Goal: Information Seeking & Learning: Learn about a topic

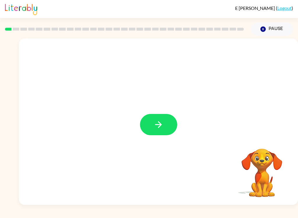
click at [166, 122] on button "button" at bounding box center [158, 124] width 37 height 21
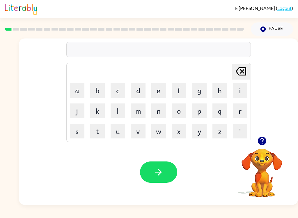
click at [95, 93] on button "b" at bounding box center [97, 90] width 15 height 15
click at [182, 110] on button "o" at bounding box center [179, 110] width 15 height 15
click at [151, 171] on button "button" at bounding box center [158, 171] width 37 height 21
click at [167, 175] on button "button" at bounding box center [158, 171] width 37 height 21
click at [171, 172] on button "button" at bounding box center [158, 171] width 37 height 21
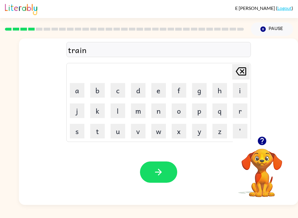
click at [158, 170] on icon "button" at bounding box center [159, 172] width 10 height 10
click at [164, 170] on button "button" at bounding box center [158, 171] width 37 height 21
click at [174, 163] on div at bounding box center [158, 171] width 37 height 21
click at [158, 171] on icon "button" at bounding box center [159, 172] width 10 height 10
click at [160, 171] on icon "button" at bounding box center [158, 172] width 7 height 7
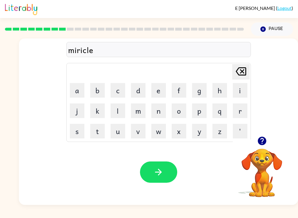
click at [172, 178] on button "button" at bounding box center [158, 171] width 37 height 21
click at [269, 140] on button "button" at bounding box center [262, 140] width 15 height 15
click at [168, 167] on button "button" at bounding box center [158, 171] width 37 height 21
click at [158, 182] on button "button" at bounding box center [158, 171] width 37 height 21
click at [159, 166] on button "button" at bounding box center [158, 171] width 37 height 21
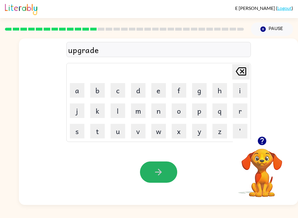
click at [167, 172] on button "button" at bounding box center [158, 171] width 37 height 21
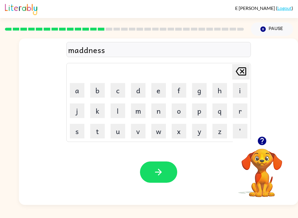
click at [160, 172] on icon "button" at bounding box center [158, 172] width 7 height 7
click at [160, 168] on icon "button" at bounding box center [159, 172] width 10 height 10
click at [145, 179] on button "button" at bounding box center [158, 171] width 37 height 21
click at [172, 174] on button "button" at bounding box center [158, 171] width 37 height 21
click at [160, 177] on button "button" at bounding box center [158, 171] width 37 height 21
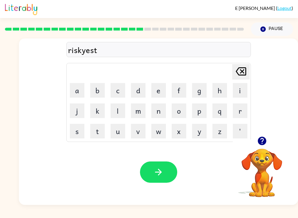
click at [168, 167] on button "button" at bounding box center [158, 171] width 37 height 21
click at [168, 170] on button "button" at bounding box center [158, 171] width 37 height 21
click at [144, 186] on div "Your browser must support playing .mp4 files to use Literably. Please try using…" at bounding box center [158, 172] width 279 height 66
click at [167, 178] on button "button" at bounding box center [158, 171] width 37 height 21
click at [162, 169] on icon "button" at bounding box center [159, 172] width 10 height 10
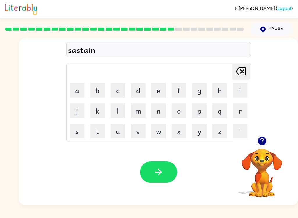
click at [162, 169] on icon "button" at bounding box center [159, 172] width 10 height 10
click at [172, 164] on button "button" at bounding box center [158, 171] width 37 height 21
click at [157, 167] on button "button" at bounding box center [158, 171] width 37 height 21
click at [155, 170] on icon "button" at bounding box center [159, 172] width 10 height 10
click at [164, 166] on button "button" at bounding box center [158, 171] width 37 height 21
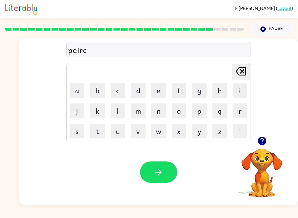
click at [164, 171] on button "button" at bounding box center [158, 171] width 37 height 21
click at [166, 165] on button "button" at bounding box center [158, 171] width 37 height 21
click at [163, 169] on icon "button" at bounding box center [159, 172] width 10 height 10
click at [172, 176] on button "button" at bounding box center [158, 171] width 37 height 21
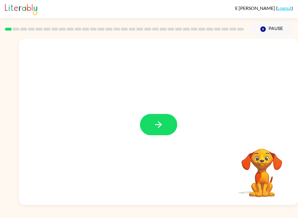
click at [156, 117] on button "button" at bounding box center [158, 124] width 37 height 21
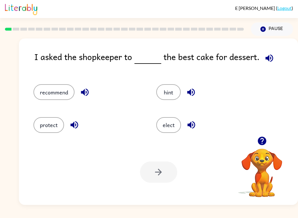
click at [43, 94] on button "recommend" at bounding box center [54, 92] width 41 height 16
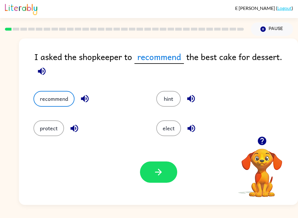
click at [164, 176] on button "button" at bounding box center [158, 171] width 37 height 21
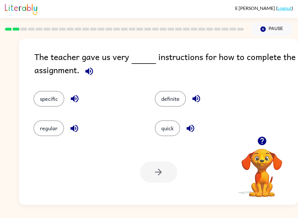
click at [42, 102] on button "specific" at bounding box center [49, 99] width 31 height 16
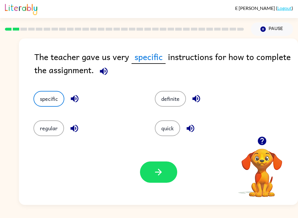
click at [158, 179] on button "button" at bounding box center [158, 171] width 37 height 21
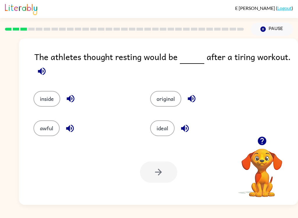
click at [163, 131] on button "ideal" at bounding box center [162, 128] width 24 height 16
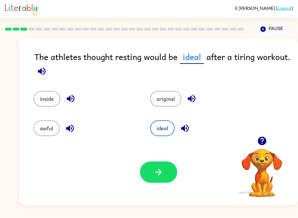
click at [145, 170] on button "button" at bounding box center [158, 171] width 37 height 21
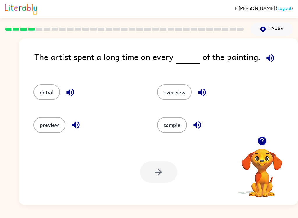
click at [49, 100] on button "detail" at bounding box center [47, 92] width 27 height 16
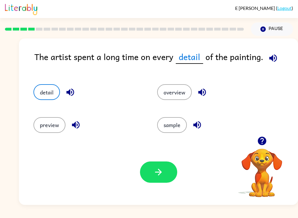
click at [154, 182] on button "button" at bounding box center [158, 171] width 37 height 21
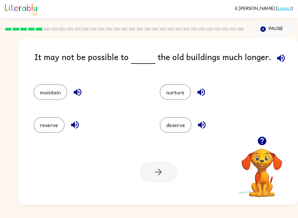
click at [50, 128] on button "reserve" at bounding box center [49, 125] width 31 height 16
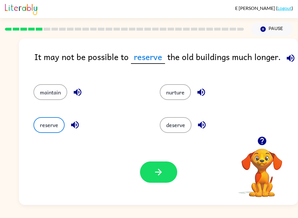
click at [149, 168] on button "button" at bounding box center [158, 171] width 37 height 21
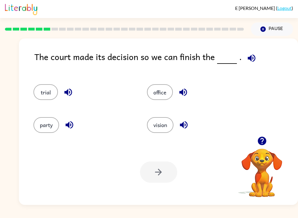
click at [42, 93] on button "trial" at bounding box center [46, 92] width 24 height 16
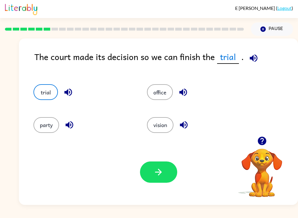
click at [156, 182] on button "button" at bounding box center [158, 171] width 37 height 21
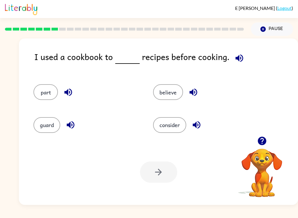
click at [175, 127] on button "consider" at bounding box center [169, 125] width 33 height 16
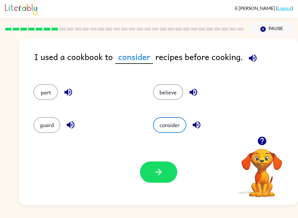
click at [167, 172] on button "button" at bounding box center [158, 171] width 37 height 21
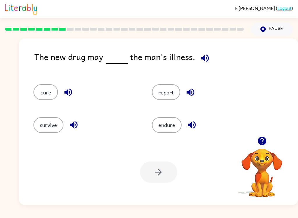
click at [202, 60] on icon "button" at bounding box center [205, 58] width 8 height 8
click at [43, 93] on button "cure" at bounding box center [46, 92] width 24 height 16
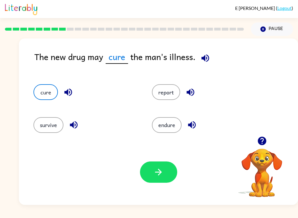
click at [142, 175] on button "button" at bounding box center [158, 171] width 37 height 21
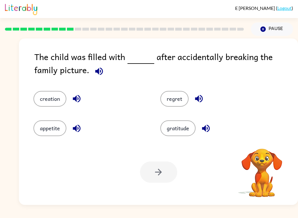
click at [92, 73] on button "button" at bounding box center [99, 71] width 15 height 15
click at [182, 99] on button "regret" at bounding box center [175, 99] width 28 height 16
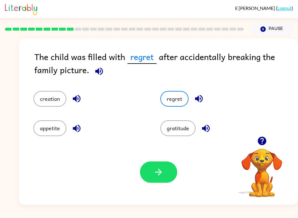
click at [157, 175] on icon "button" at bounding box center [159, 172] width 10 height 10
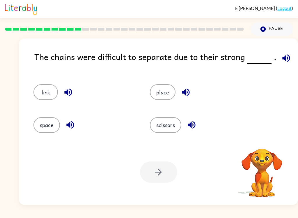
click at [279, 78] on div "link place space scissors" at bounding box center [159, 105] width 268 height 61
click at [283, 59] on icon "button" at bounding box center [287, 58] width 8 height 8
click at [59, 84] on div "link" at bounding box center [80, 89] width 117 height 33
click at [45, 85] on button "link" at bounding box center [46, 92] width 24 height 16
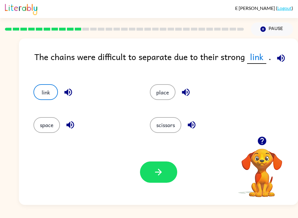
click at [177, 175] on button "button" at bounding box center [158, 171] width 37 height 21
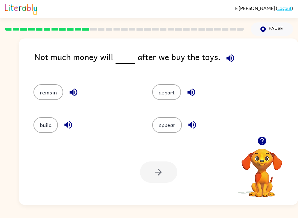
click at [43, 95] on button "remain" at bounding box center [49, 92] width 30 height 16
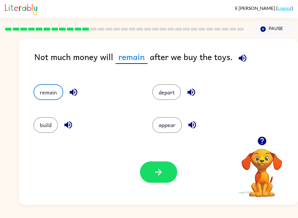
click at [152, 171] on button "button" at bounding box center [158, 171] width 37 height 21
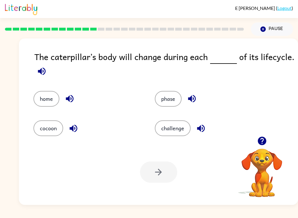
click at [168, 100] on button "phase" at bounding box center [168, 99] width 27 height 16
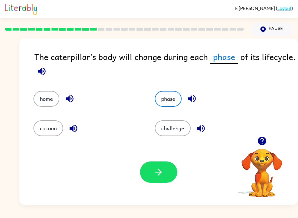
click at [155, 170] on icon "button" at bounding box center [159, 172] width 10 height 10
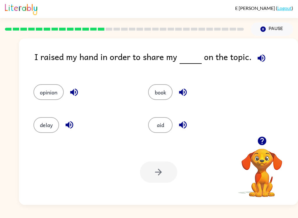
click at [45, 85] on button "opinion" at bounding box center [49, 92] width 30 height 16
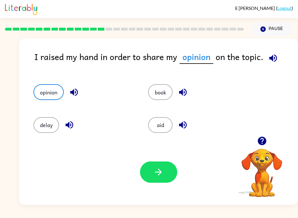
click at [157, 176] on icon "button" at bounding box center [159, 172] width 10 height 10
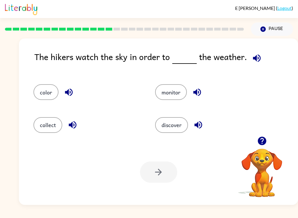
click at [179, 98] on button "monitor" at bounding box center [171, 92] width 32 height 16
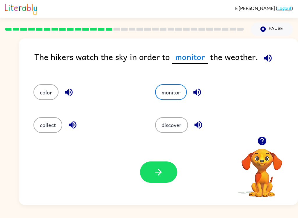
click at [155, 170] on icon "button" at bounding box center [159, 172] width 10 height 10
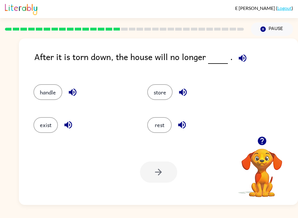
click at [57, 124] on button "exist" at bounding box center [46, 125] width 24 height 16
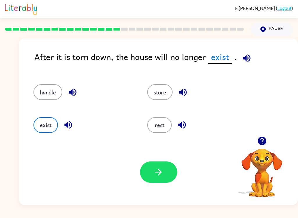
click at [146, 168] on button "button" at bounding box center [158, 171] width 37 height 21
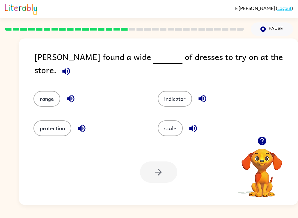
click at [41, 94] on button "range" at bounding box center [47, 99] width 27 height 16
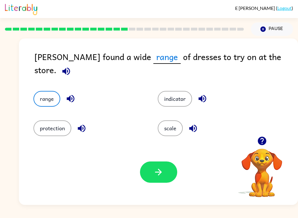
click at [153, 175] on button "button" at bounding box center [158, 171] width 37 height 21
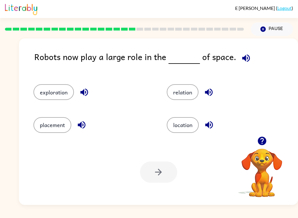
click at [54, 99] on button "exploration" at bounding box center [54, 92] width 40 height 16
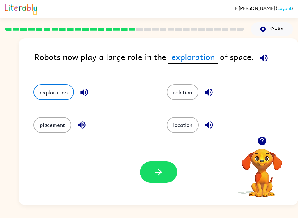
click at [154, 175] on icon "button" at bounding box center [159, 172] width 10 height 10
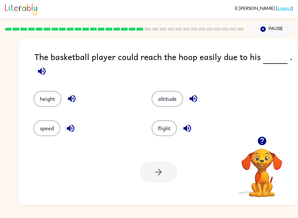
click at [61, 110] on div "speed" at bounding box center [81, 123] width 118 height 29
click at [50, 88] on div "height" at bounding box center [81, 94] width 118 height 29
click at [47, 103] on button "height" at bounding box center [48, 99] width 28 height 16
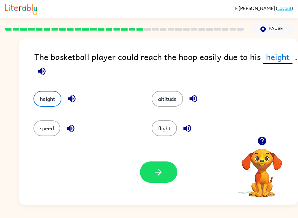
click at [46, 101] on button "height" at bounding box center [48, 99] width 28 height 16
click at [162, 129] on button "flight" at bounding box center [164, 128] width 25 height 16
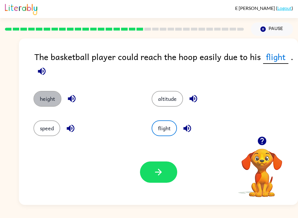
click at [43, 96] on button "height" at bounding box center [48, 99] width 28 height 16
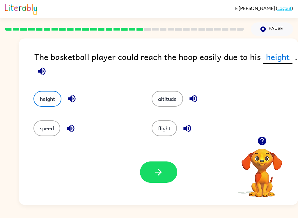
click at [166, 125] on button "flight" at bounding box center [164, 128] width 25 height 16
click at [35, 91] on div "height" at bounding box center [86, 99] width 105 height 16
click at [53, 98] on button "height" at bounding box center [48, 99] width 28 height 16
click at [162, 188] on div "Your browser must support playing .mp4 files to use Literably. Please try using…" at bounding box center [158, 172] width 279 height 66
click at [167, 175] on button "button" at bounding box center [158, 171] width 37 height 21
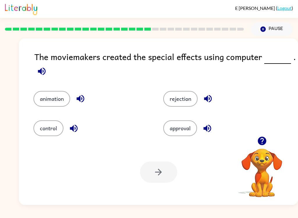
click at [36, 101] on button "animation" at bounding box center [52, 99] width 37 height 16
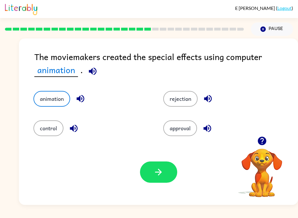
click at [158, 172] on icon "button" at bounding box center [159, 172] width 10 height 10
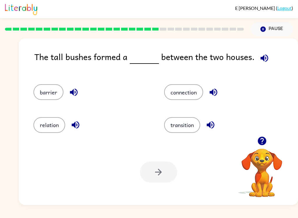
click at [41, 90] on button "barrier" at bounding box center [49, 92] width 30 height 16
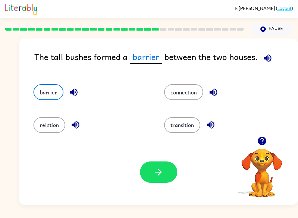
click at [153, 173] on button "button" at bounding box center [158, 171] width 37 height 21
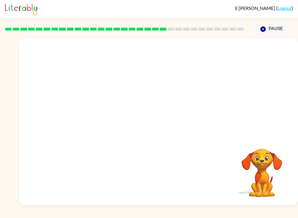
click at [104, 116] on video "Your browser must support playing .mp4 files to use Literably. Please try using…" at bounding box center [158, 87] width 279 height 98
click at [167, 128] on button "button" at bounding box center [158, 124] width 37 height 21
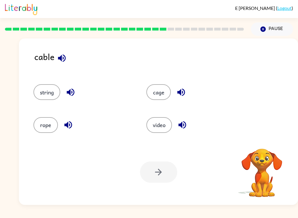
click at [45, 93] on button "string" at bounding box center [47, 92] width 27 height 16
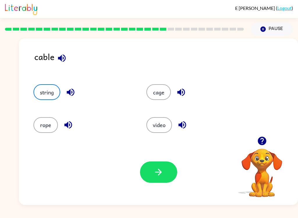
click at [38, 119] on button "rope" at bounding box center [46, 125] width 24 height 16
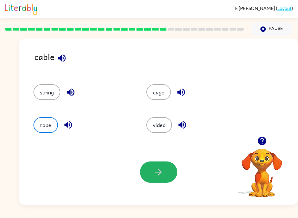
click at [165, 172] on button "button" at bounding box center [158, 171] width 37 height 21
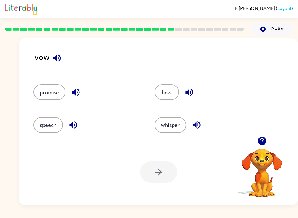
click at [45, 94] on button "promise" at bounding box center [50, 92] width 32 height 16
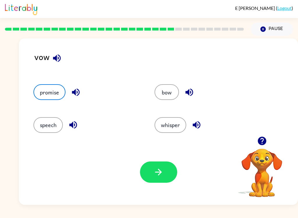
click at [146, 166] on button "button" at bounding box center [158, 171] width 37 height 21
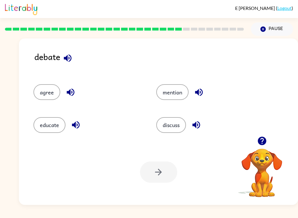
click at [48, 98] on button "agree" at bounding box center [47, 92] width 27 height 16
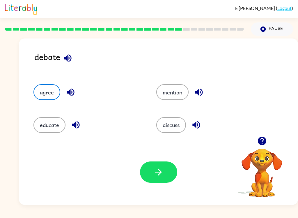
click at [168, 127] on button "discuss" at bounding box center [171, 125] width 30 height 16
click at [153, 167] on button "button" at bounding box center [158, 171] width 37 height 21
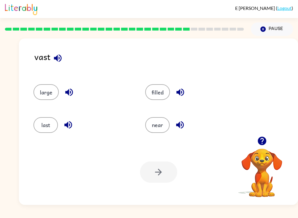
click at [159, 96] on button "filled" at bounding box center [157, 92] width 25 height 16
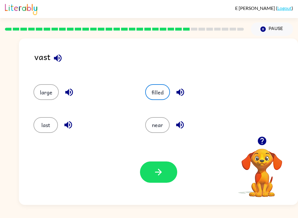
click at [152, 156] on div "Your browser must support playing .mp4 files to use Literably. Please try using…" at bounding box center [158, 172] width 279 height 66
click at [143, 172] on button "button" at bounding box center [158, 171] width 37 height 21
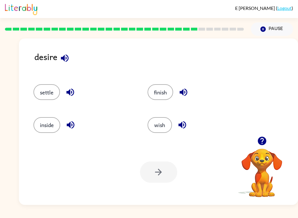
click at [34, 82] on div "settle" at bounding box center [79, 89] width 114 height 33
click at [42, 98] on button "settle" at bounding box center [47, 92] width 27 height 16
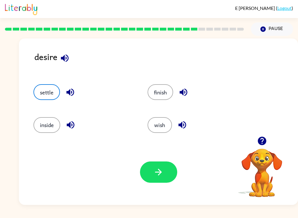
click at [153, 170] on button "button" at bounding box center [158, 171] width 37 height 21
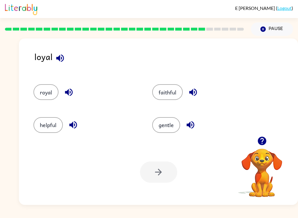
click at [166, 82] on div "faithful" at bounding box center [200, 89] width 119 height 33
click at [170, 98] on button "faithful" at bounding box center [167, 92] width 31 height 16
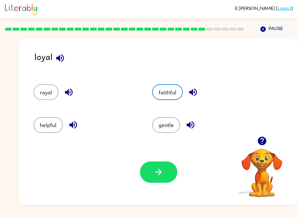
click at [154, 174] on icon "button" at bounding box center [159, 172] width 10 height 10
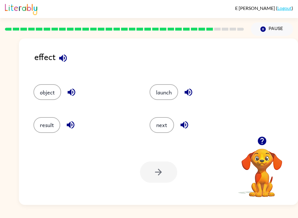
click at [41, 133] on button "result" at bounding box center [47, 125] width 27 height 16
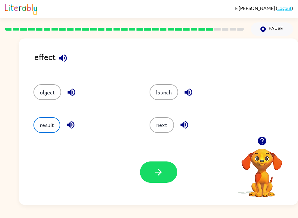
click at [158, 178] on button "button" at bounding box center [158, 171] width 37 height 21
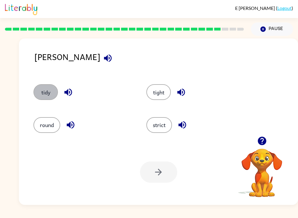
click at [42, 96] on button "tidy" at bounding box center [46, 92] width 24 height 16
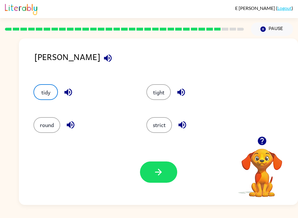
click at [158, 123] on button "strict" at bounding box center [160, 125] width 26 height 16
click at [155, 167] on button "button" at bounding box center [158, 171] width 37 height 21
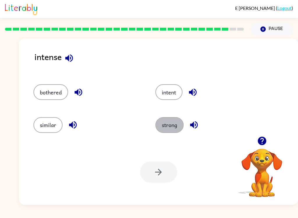
click at [171, 131] on button "strong" at bounding box center [170, 125] width 28 height 16
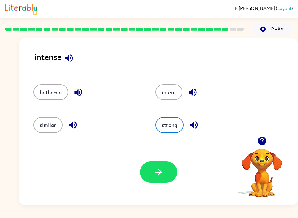
click at [160, 167] on button "button" at bounding box center [158, 171] width 37 height 21
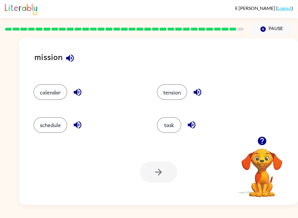
click at [168, 126] on button "task" at bounding box center [169, 125] width 24 height 16
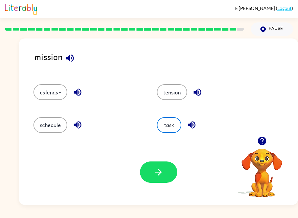
click at [161, 171] on icon "button" at bounding box center [158, 172] width 7 height 7
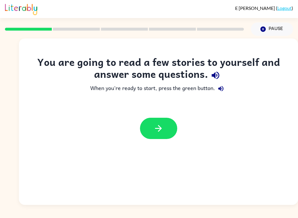
click at [163, 131] on icon "button" at bounding box center [159, 128] width 10 height 10
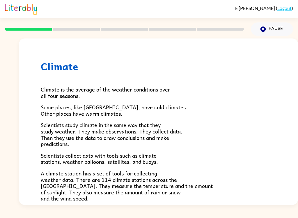
click at [32, 100] on div "Climate Climate is the average of the weather conditions over all four seasons.…" at bounding box center [158, 187] width 279 height 299
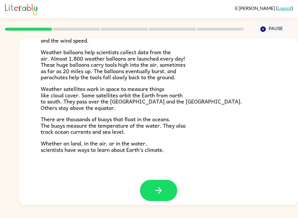
scroll to position [158, 0]
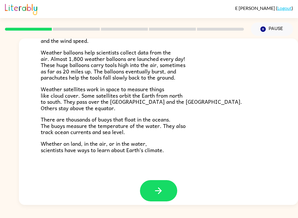
click at [144, 180] on button "button" at bounding box center [158, 190] width 37 height 21
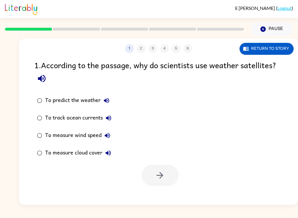
click at [273, 41] on div "1 2 3 4 5 6 Return to story" at bounding box center [158, 45] width 279 height 15
click at [276, 54] on button "Return to story" at bounding box center [267, 49] width 54 height 12
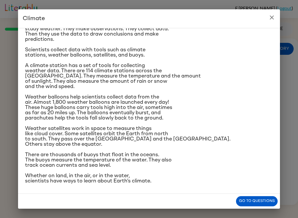
scroll to position [108, 0]
click at [258, 201] on button "Go to questions" at bounding box center [257, 201] width 42 height 10
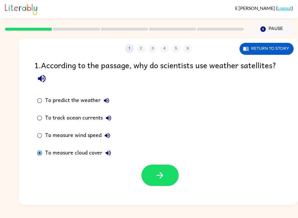
click at [150, 179] on button "button" at bounding box center [160, 175] width 37 height 21
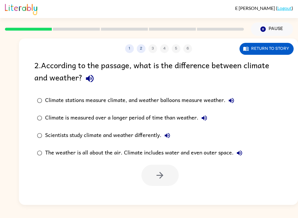
click at [273, 54] on button "Return to story" at bounding box center [267, 49] width 54 height 12
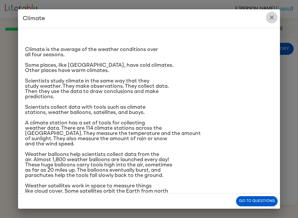
click at [274, 13] on button "close" at bounding box center [272, 18] width 12 height 12
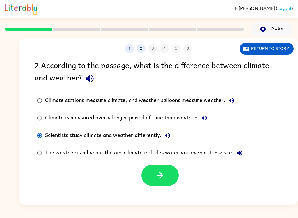
click at [165, 180] on button "button" at bounding box center [160, 175] width 37 height 21
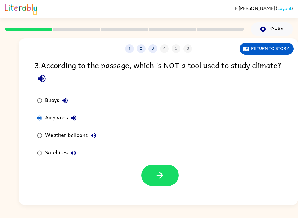
click at [161, 179] on icon "button" at bounding box center [160, 175] width 10 height 10
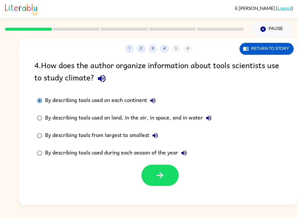
click at [42, 113] on label "By describing tools used on land, in the air, in space, and in water" at bounding box center [124, 117] width 186 height 17
click at [45, 98] on div "By describing tools used on each continent" at bounding box center [102, 101] width 114 height 12
click at [51, 95] on div "By describing tools used on each continent" at bounding box center [102, 101] width 114 height 12
click at [47, 100] on div "By describing tools used on each continent" at bounding box center [102, 101] width 114 height 12
click at [168, 174] on button "button" at bounding box center [160, 175] width 37 height 21
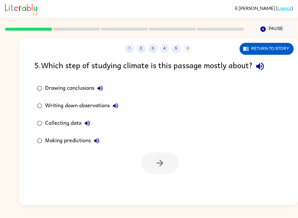
click at [45, 98] on label "Writing down observations" at bounding box center [77, 105] width 93 height 17
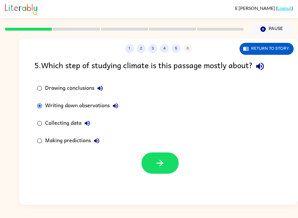
click at [158, 164] on icon "button" at bounding box center [160, 163] width 10 height 10
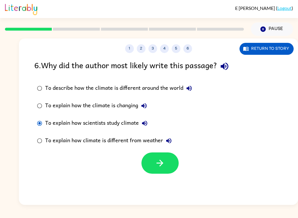
click at [149, 159] on button "button" at bounding box center [160, 162] width 37 height 21
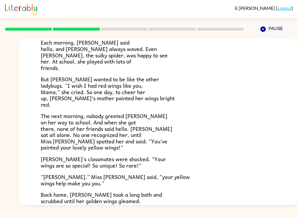
scroll to position [83, 0]
click at [17, 53] on div "[PERSON_NAME] [PERSON_NAME] the ladybug was a special bug. Unlike all her frien…" at bounding box center [149, 120] width 298 height 169
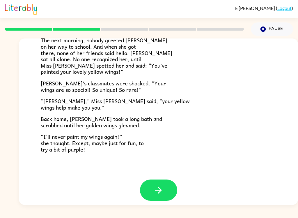
scroll to position [158, 0]
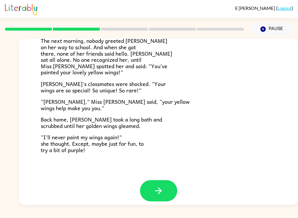
click at [160, 186] on icon "button" at bounding box center [159, 191] width 10 height 10
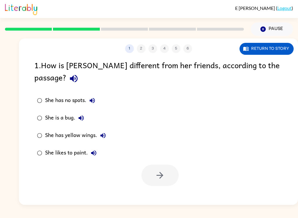
click at [41, 127] on label "She has yellow wings." at bounding box center [71, 135] width 81 height 17
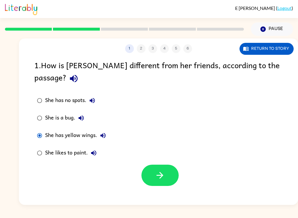
click at [160, 170] on icon "button" at bounding box center [160, 175] width 10 height 10
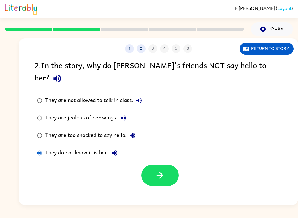
click at [171, 165] on button "button" at bounding box center [160, 175] width 37 height 21
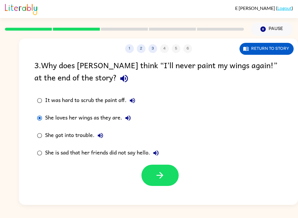
click at [160, 173] on icon "button" at bounding box center [160, 175] width 10 height 10
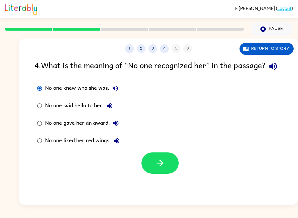
click at [155, 168] on button "button" at bounding box center [160, 162] width 37 height 21
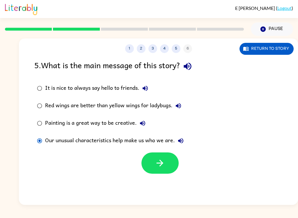
click at [161, 161] on icon "button" at bounding box center [160, 163] width 7 height 7
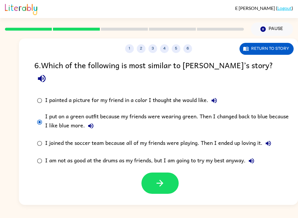
click at [158, 172] on button "button" at bounding box center [160, 182] width 37 height 21
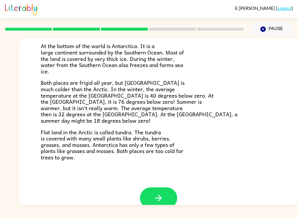
scroll to position [111, 0]
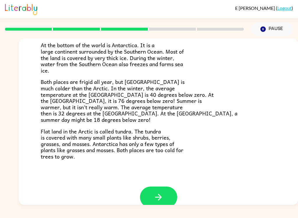
click at [265, 25] on button "Pause Pause" at bounding box center [272, 28] width 42 height 13
